Goal: Communication & Community: Answer question/provide support

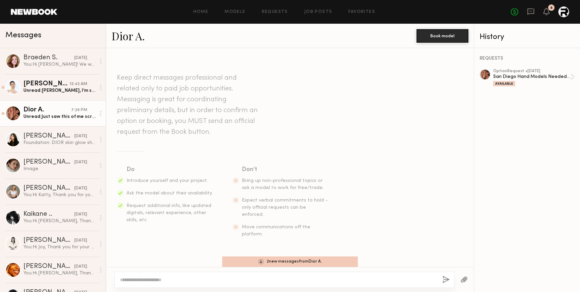
scroll to position [626, 0]
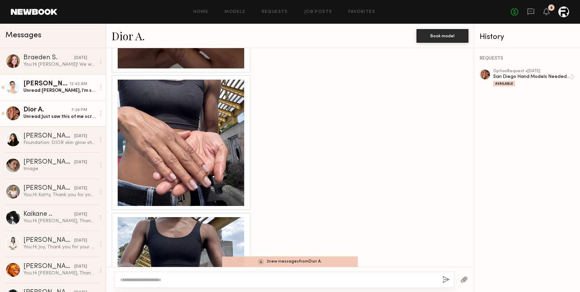
click at [49, 90] on div "Unread: [PERSON_NAME], I’m so happy to be considered- unfortunately I’m no long…" at bounding box center [59, 90] width 72 height 6
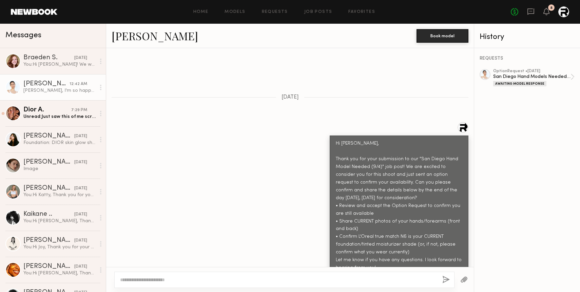
scroll to position [152, 0]
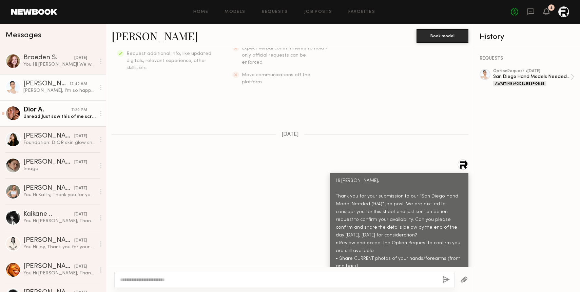
click at [37, 114] on div "Unread: Just saw this of me scrolling on IG" at bounding box center [59, 117] width 72 height 6
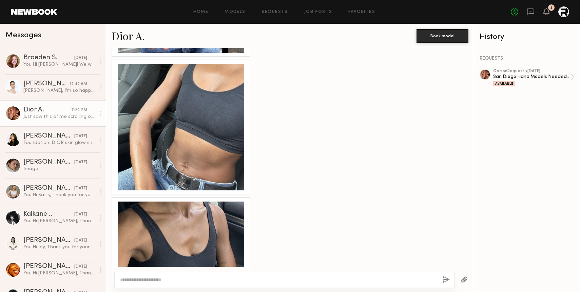
scroll to position [1260, 0]
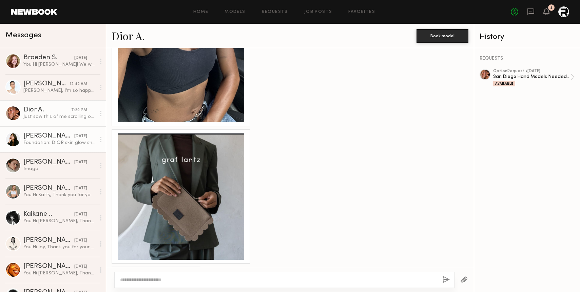
click at [49, 142] on div "Foundation: DIOR skin glow shade 3WP warm peach" at bounding box center [59, 143] width 72 height 6
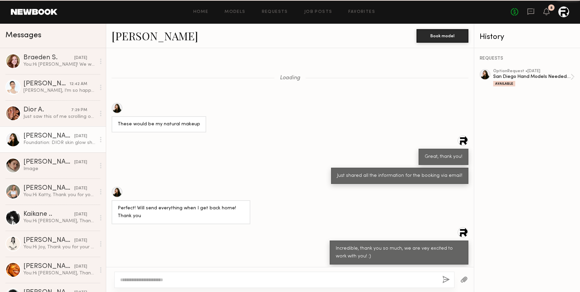
scroll to position [637, 0]
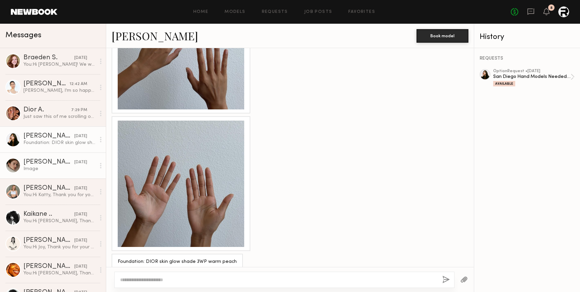
click at [57, 170] on div "Image" at bounding box center [59, 169] width 72 height 6
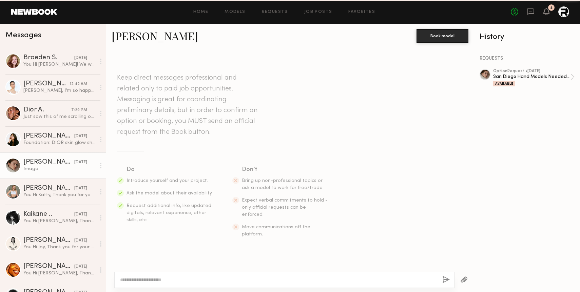
scroll to position [667, 0]
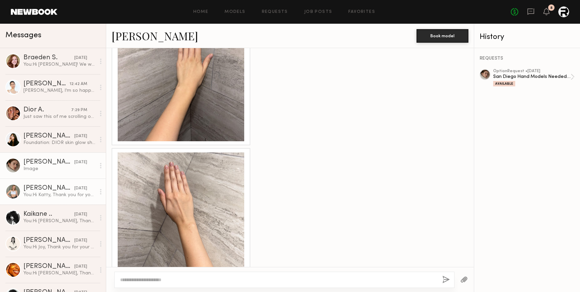
click at [61, 190] on div "[PERSON_NAME]" at bounding box center [48, 188] width 51 height 7
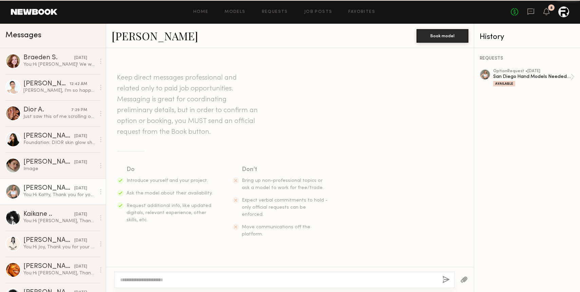
scroll to position [214, 0]
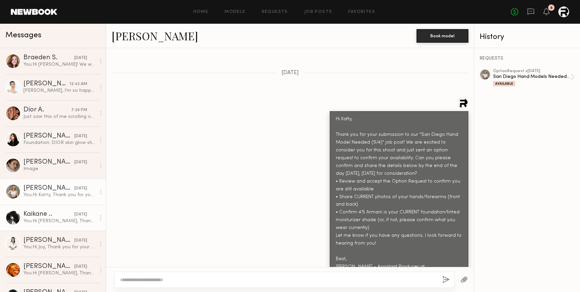
click at [60, 211] on div "Kaikane .." at bounding box center [48, 214] width 51 height 7
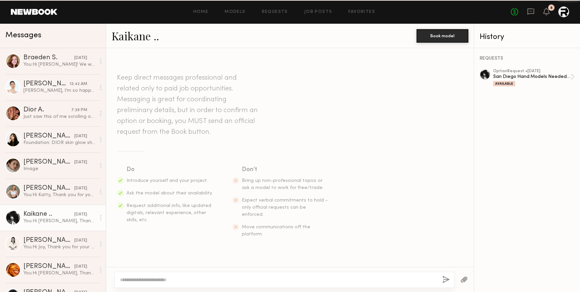
scroll to position [214, 0]
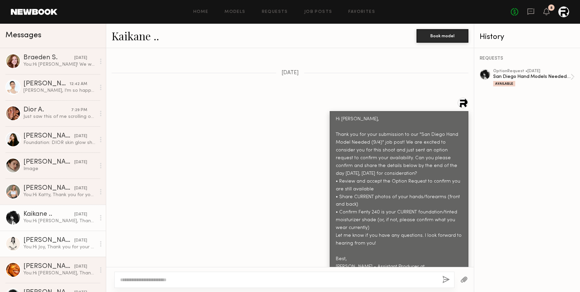
click at [57, 242] on div "[PERSON_NAME]" at bounding box center [48, 240] width 51 height 7
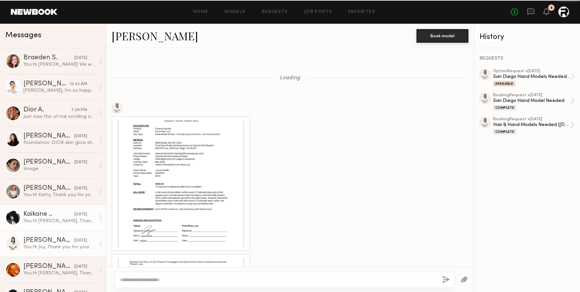
scroll to position [1013, 0]
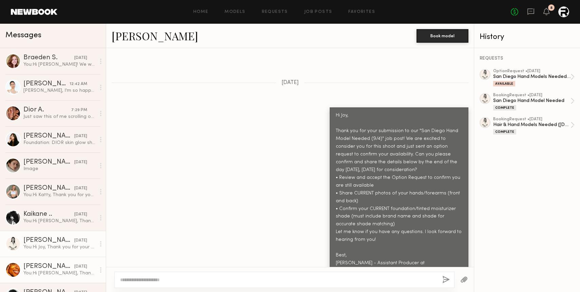
click at [51, 269] on div "[PERSON_NAME]" at bounding box center [48, 266] width 51 height 7
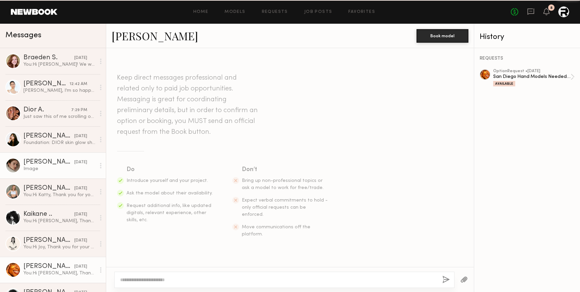
scroll to position [214, 0]
